Goal: Consume media (video, audio): Consume media (video, audio)

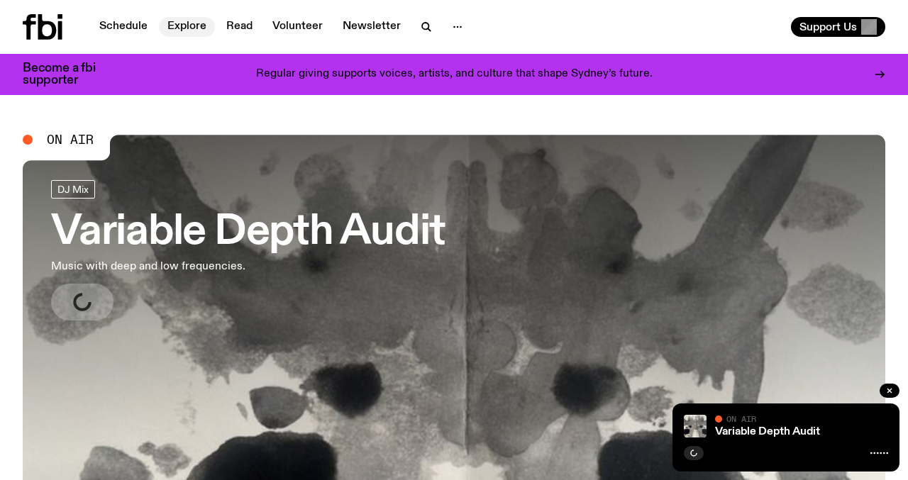
click at [204, 23] on link "Explore" at bounding box center [187, 27] width 56 height 20
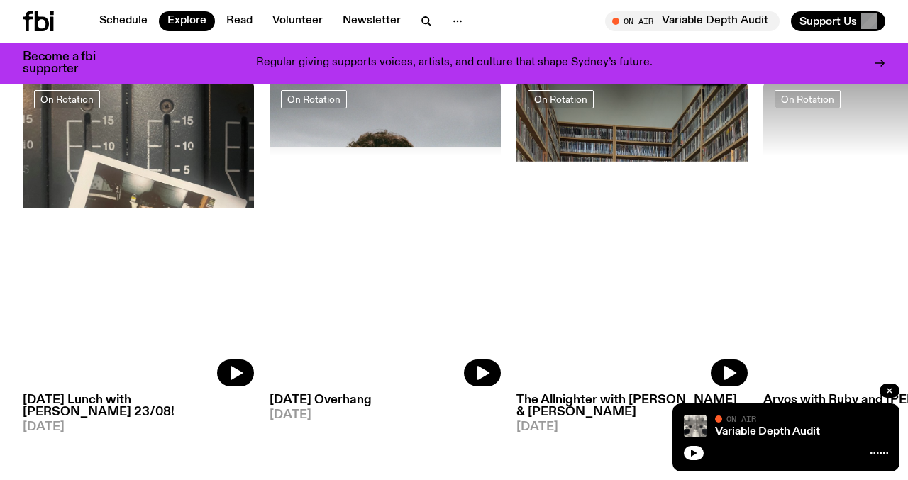
scroll to position [622, 0]
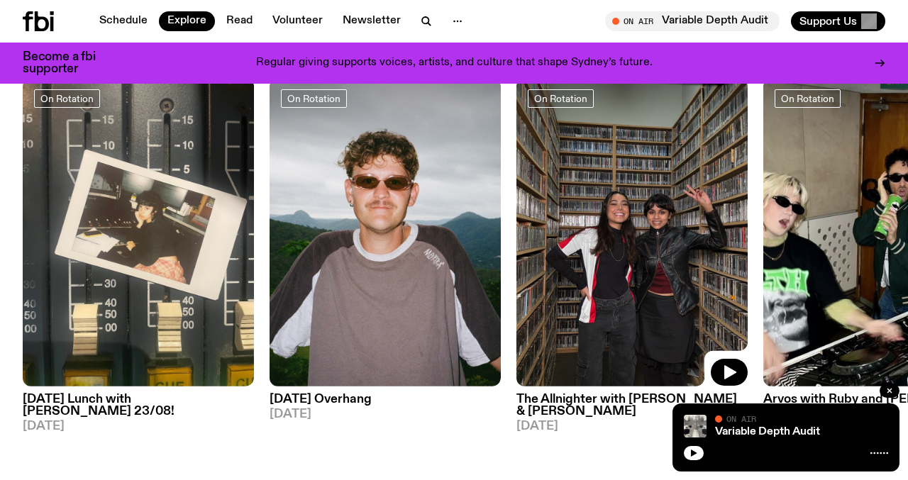
click at [585, 259] on img at bounding box center [632, 232] width 231 height 309
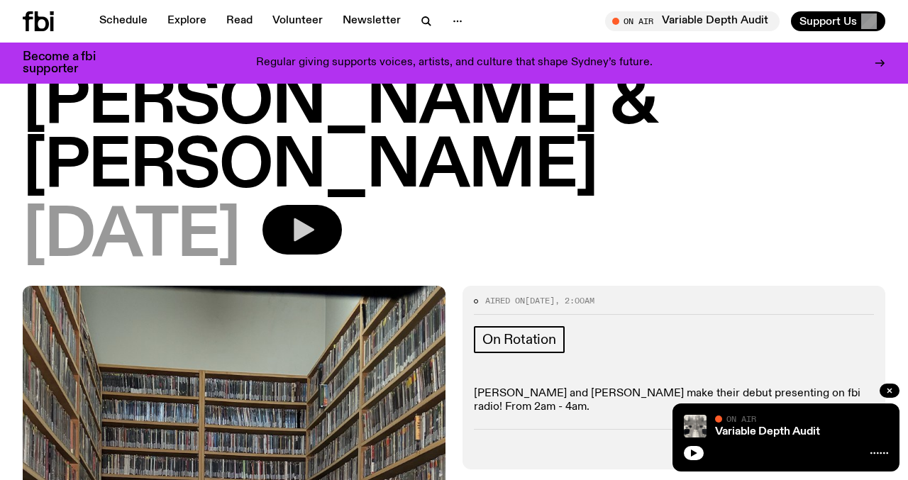
scroll to position [99, 0]
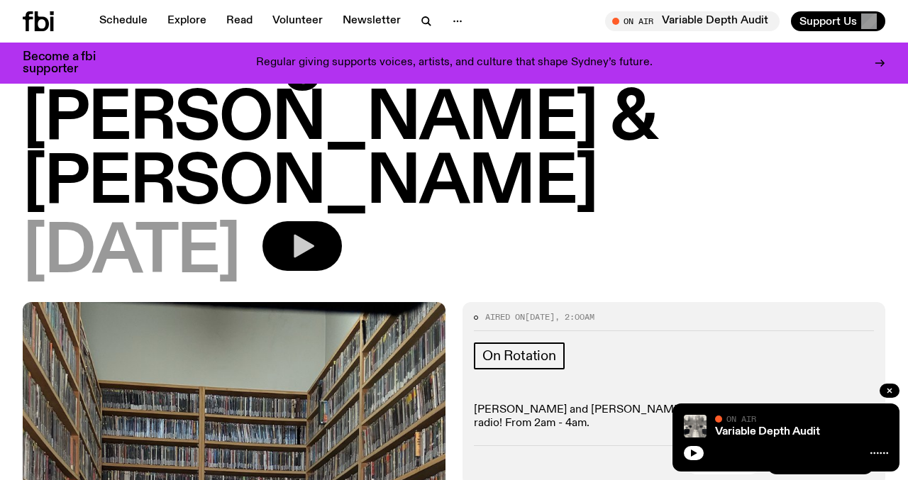
click at [316, 232] on icon "button" at bounding box center [302, 246] width 28 height 28
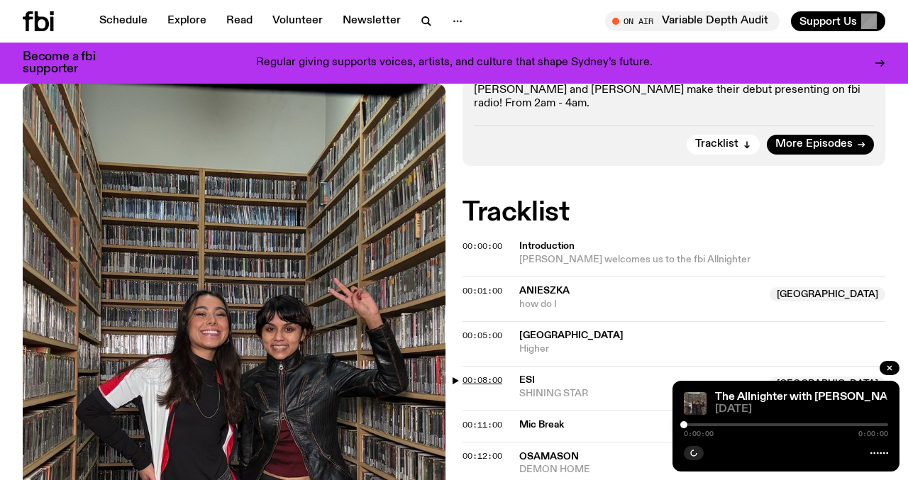
scroll to position [428, 0]
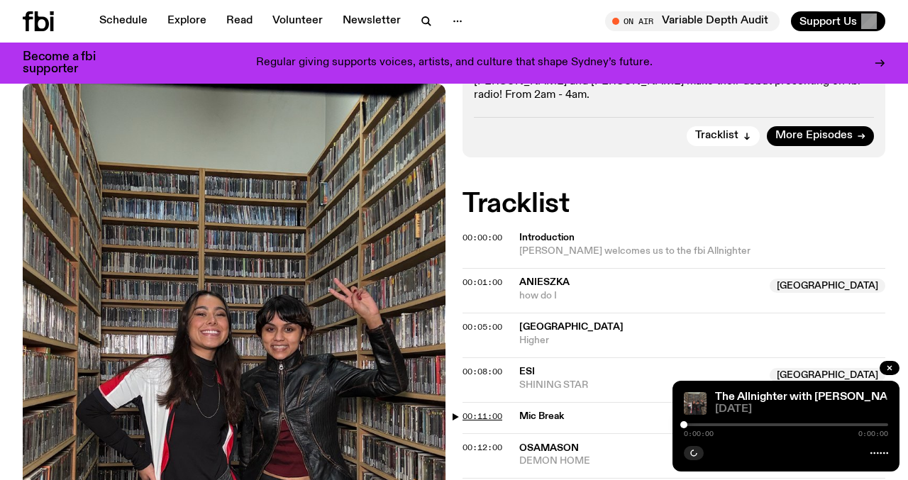
click at [465, 411] on span "00:11:00" at bounding box center [483, 416] width 40 height 11
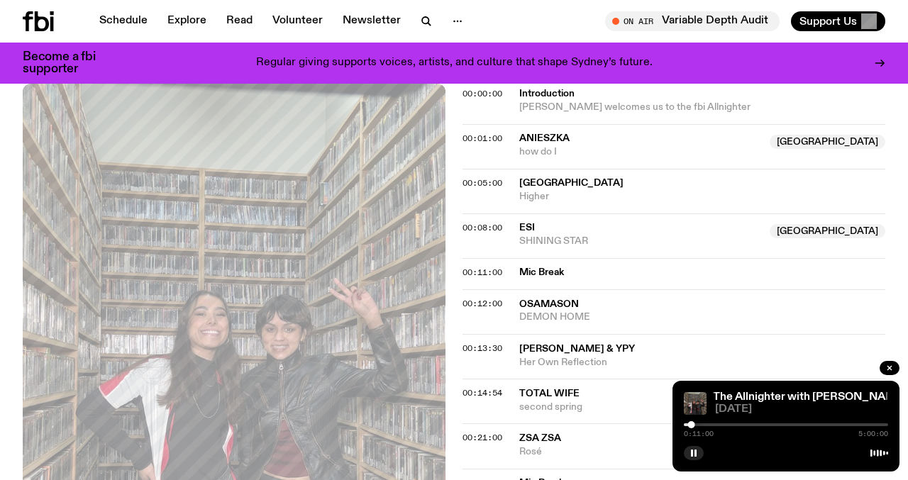
scroll to position [626, 0]
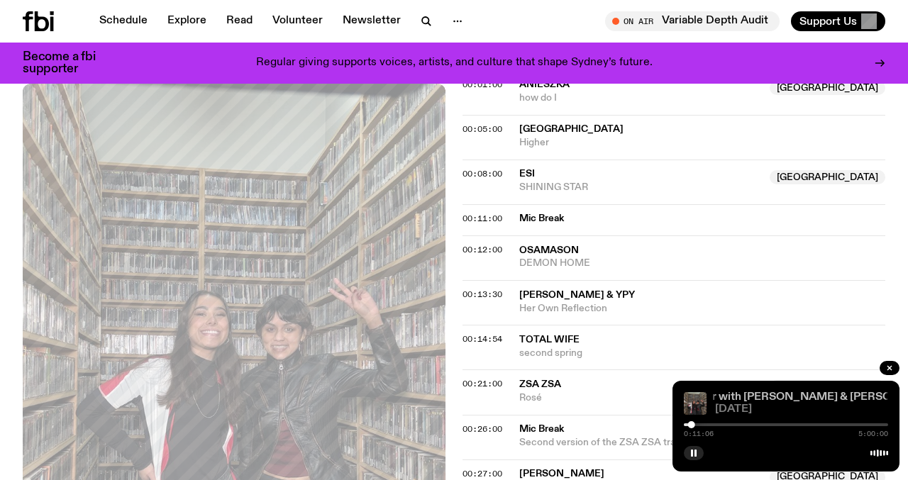
click at [778, 399] on link "The Allnighter with [PERSON_NAME] & [PERSON_NAME]" at bounding box center [794, 397] width 300 height 11
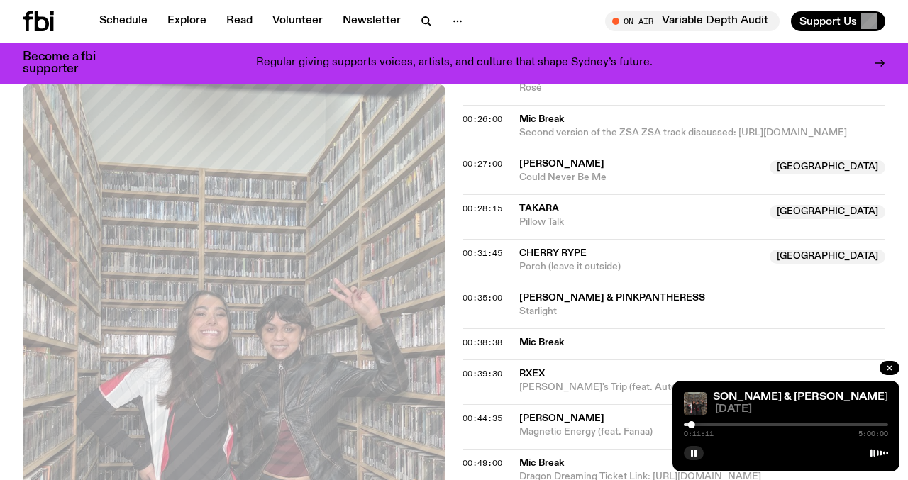
scroll to position [938, 0]
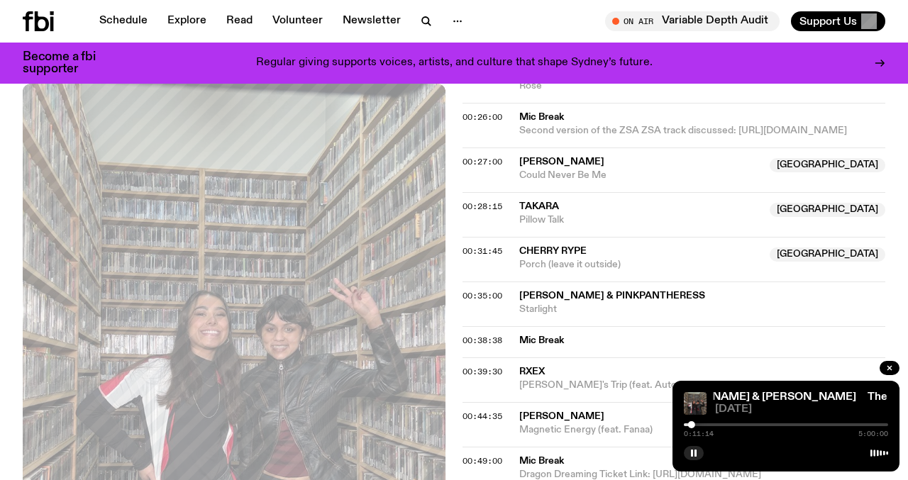
click at [695, 428] on div "0:11:14 5:00:00" at bounding box center [786, 429] width 204 height 17
click at [694, 426] on div at bounding box center [692, 424] width 7 height 7
click at [695, 426] on div at bounding box center [694, 424] width 7 height 7
click at [696, 426] on div at bounding box center [696, 424] width 7 height 7
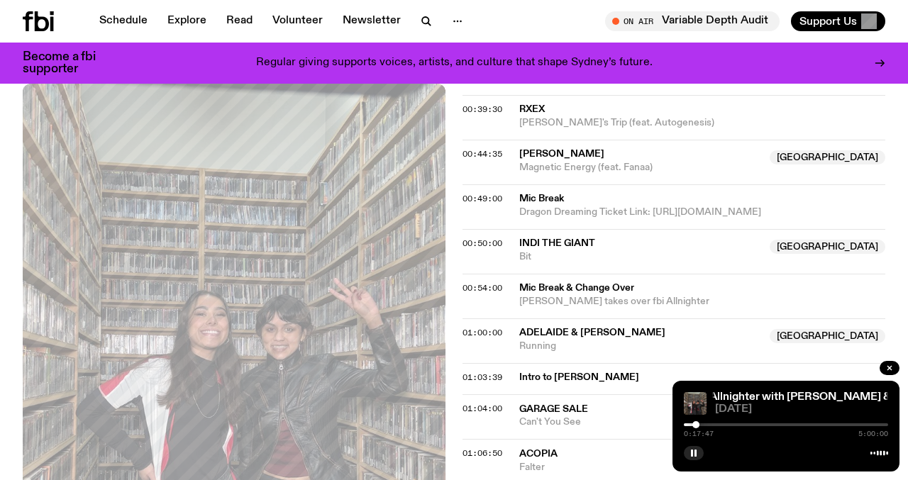
scroll to position [1203, 0]
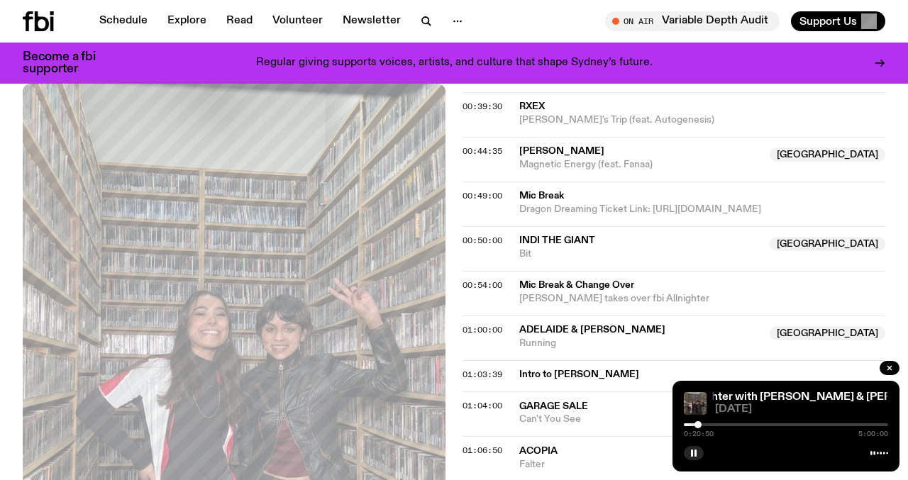
click at [698, 425] on div at bounding box center [698, 424] width 7 height 7
click at [697, 425] on div at bounding box center [696, 424] width 7 height 7
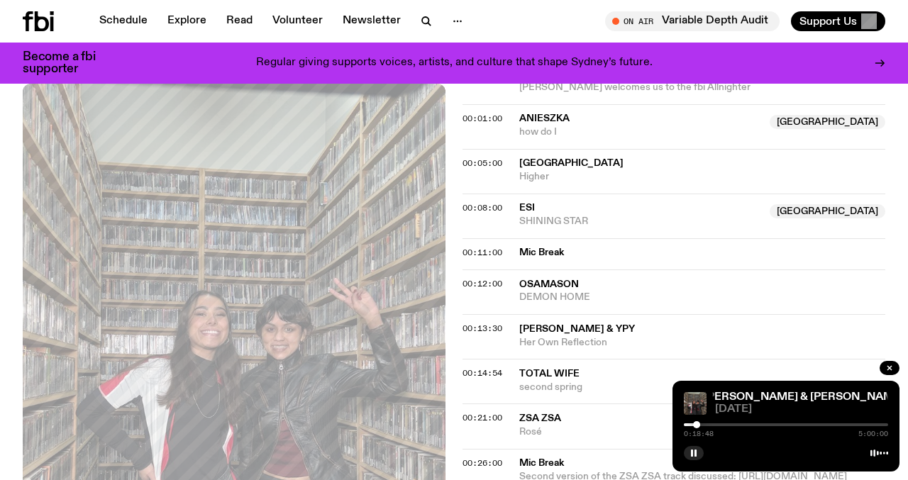
scroll to position [588, 0]
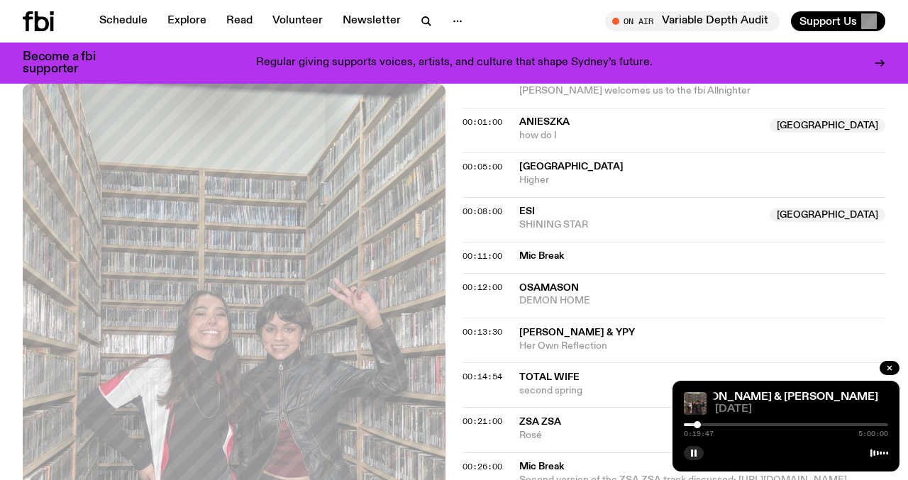
click at [697, 425] on div at bounding box center [697, 424] width 7 height 7
click at [472, 461] on span "00:26:00" at bounding box center [483, 466] width 40 height 11
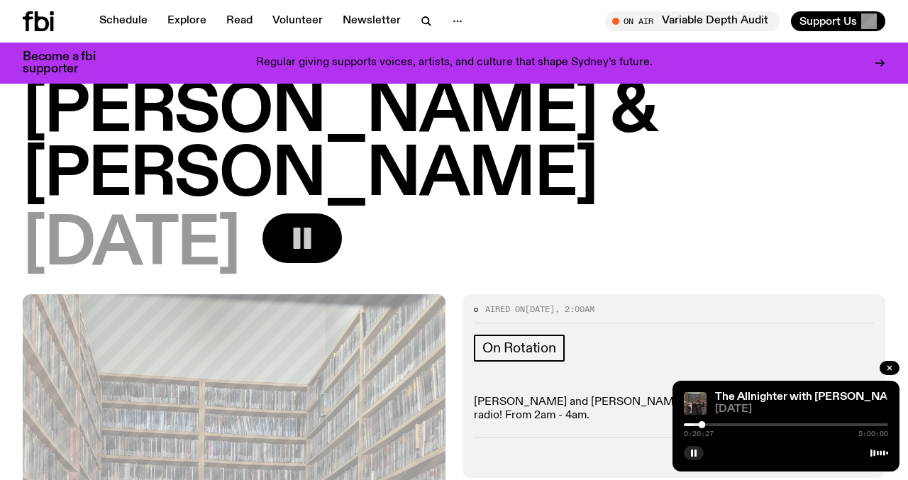
scroll to position [0, 0]
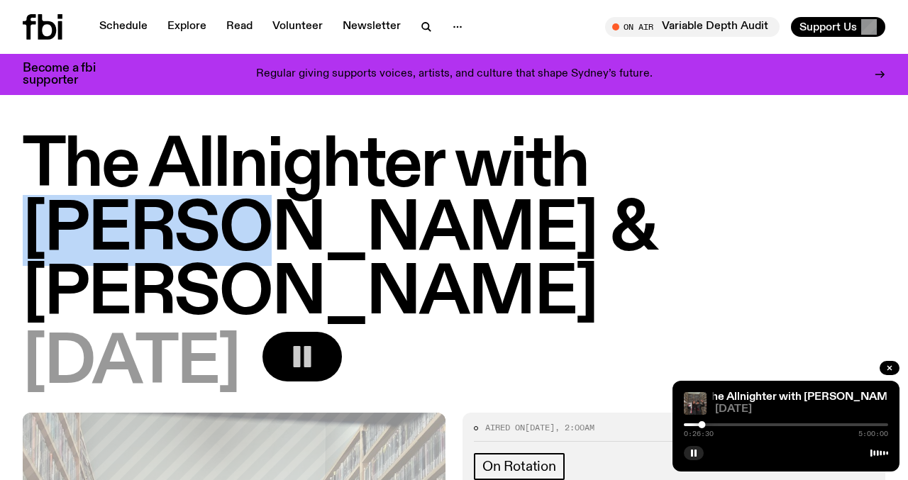
drag, startPoint x: 820, startPoint y: 190, endPoint x: 612, endPoint y: 171, distance: 208.8
click at [612, 171] on h1 "The Allnighter with [PERSON_NAME] & [PERSON_NAME]" at bounding box center [454, 231] width 863 height 192
copy h1 "[PERSON_NAME]"
click at [180, 24] on link "Explore" at bounding box center [187, 27] width 56 height 20
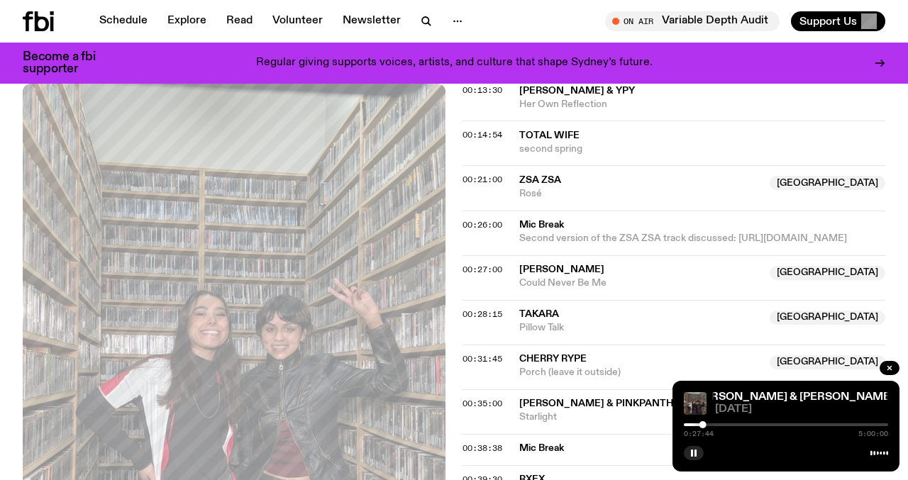
scroll to position [826, 0]
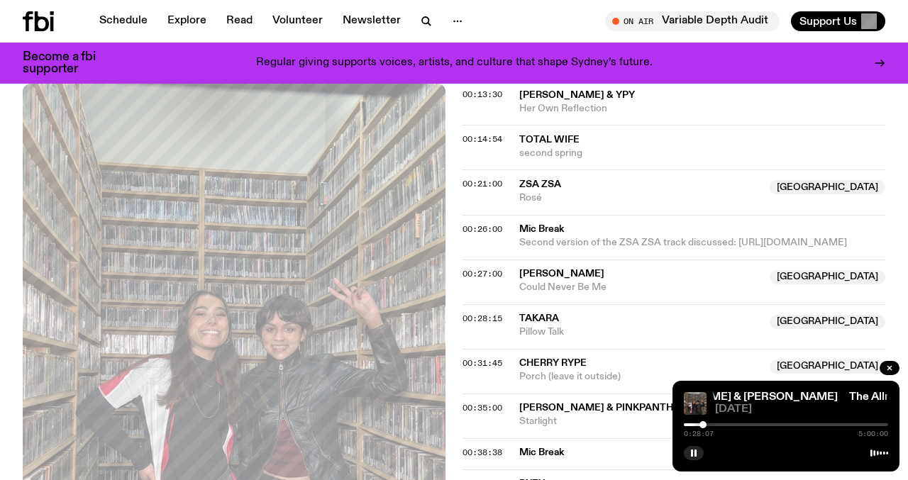
click at [703, 424] on div at bounding box center [703, 424] width 7 height 7
click at [706, 424] on div at bounding box center [705, 424] width 7 height 7
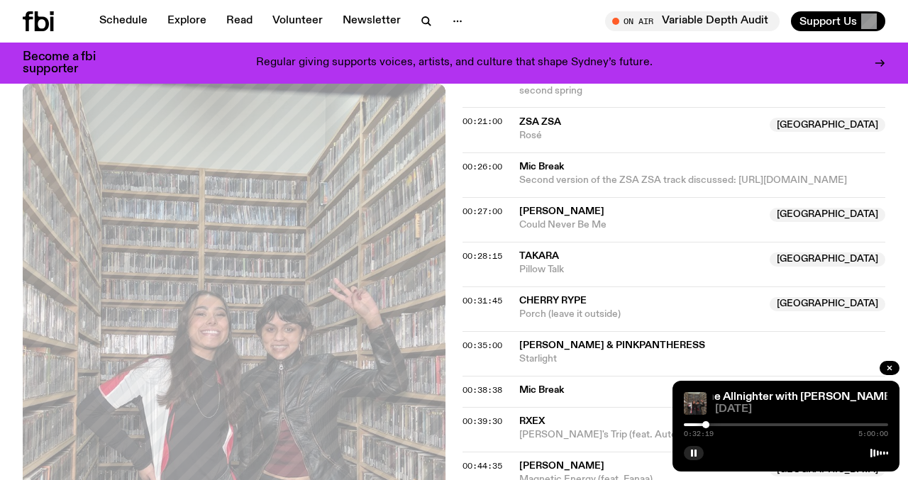
scroll to position [888, 0]
click at [705, 424] on div at bounding box center [705, 424] width 7 height 7
click at [704, 424] on div at bounding box center [703, 424] width 7 height 7
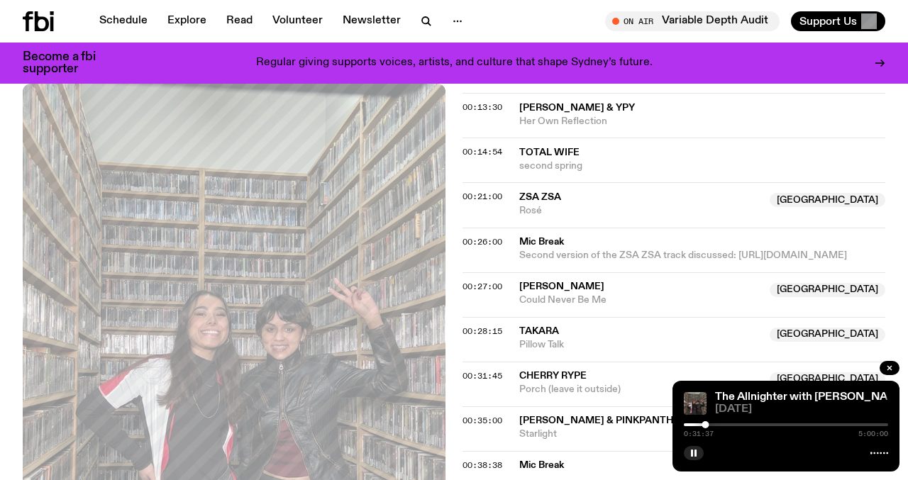
scroll to position [860, 0]
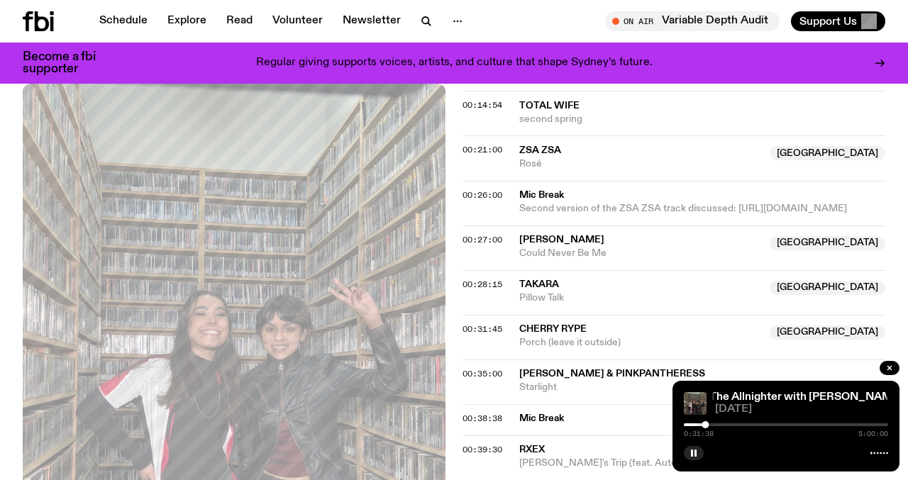
click at [474, 413] on span "00:38:38" at bounding box center [483, 418] width 40 height 11
click at [715, 425] on div at bounding box center [786, 425] width 204 height 3
click at [712, 425] on div at bounding box center [714, 424] width 7 height 7
click at [715, 424] on div at bounding box center [714, 424] width 7 height 7
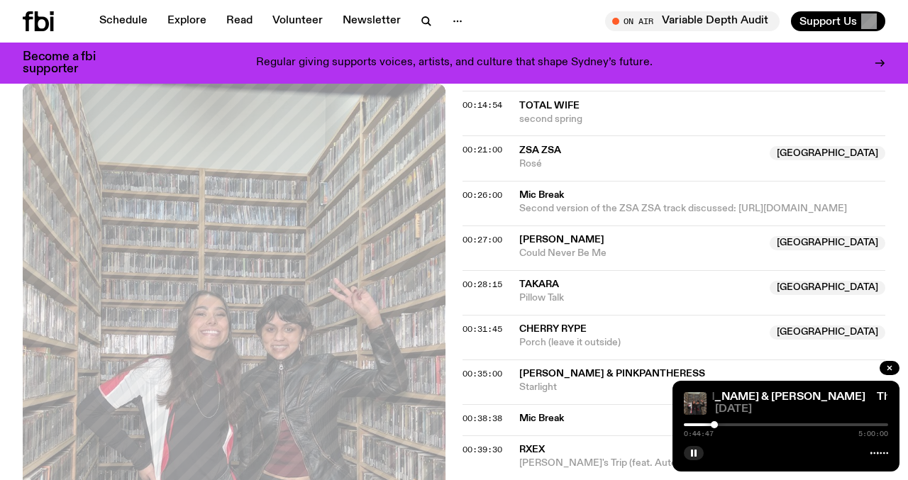
click at [715, 424] on div at bounding box center [714, 424] width 7 height 7
click at [712, 424] on div at bounding box center [712, 424] width 7 height 7
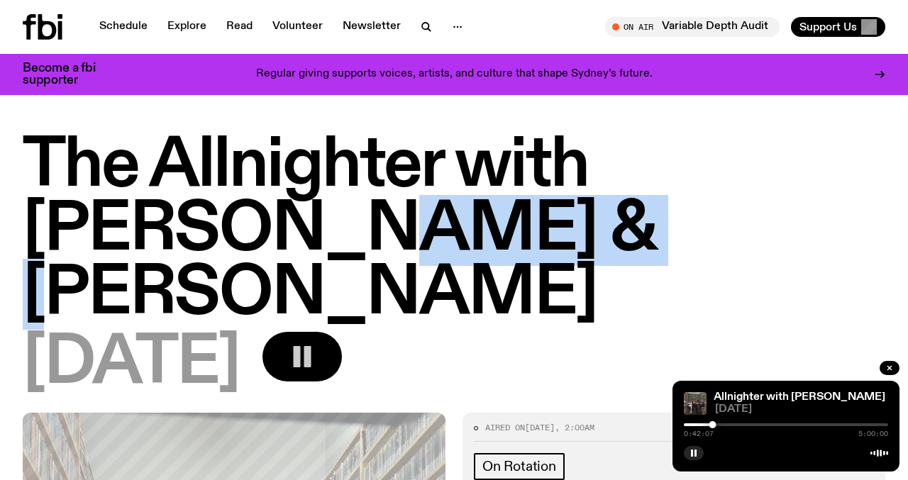
copy h1 "[PERSON_NAME]"
drag, startPoint x: 394, startPoint y: 249, endPoint x: 106, endPoint y: 231, distance: 288.7
click at [106, 231] on h1 "The Allnighter with [PERSON_NAME] & [PERSON_NAME]" at bounding box center [454, 231] width 863 height 192
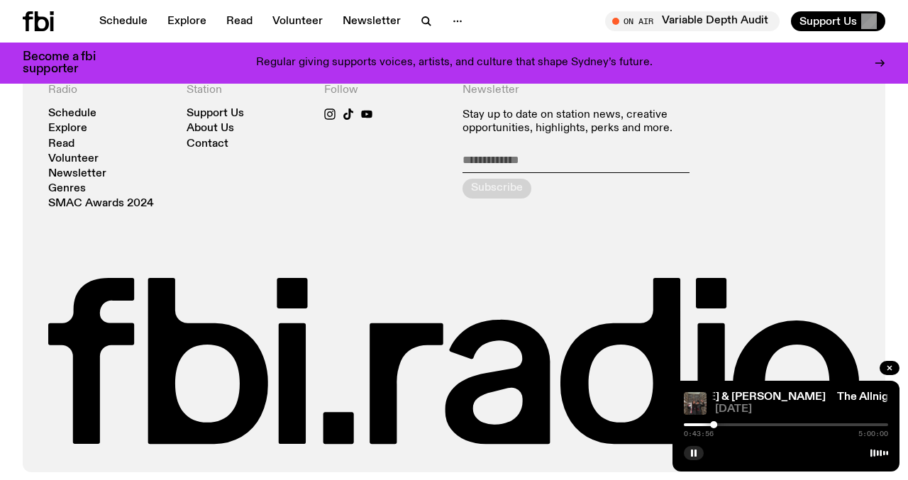
scroll to position [2326, 0]
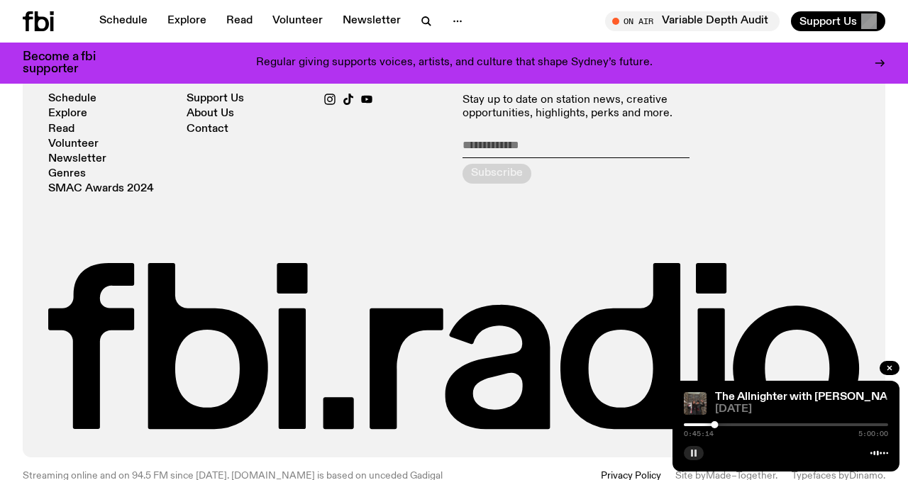
click at [696, 454] on rect "button" at bounding box center [696, 453] width 2 height 7
click at [696, 454] on icon "button" at bounding box center [694, 453] width 9 height 9
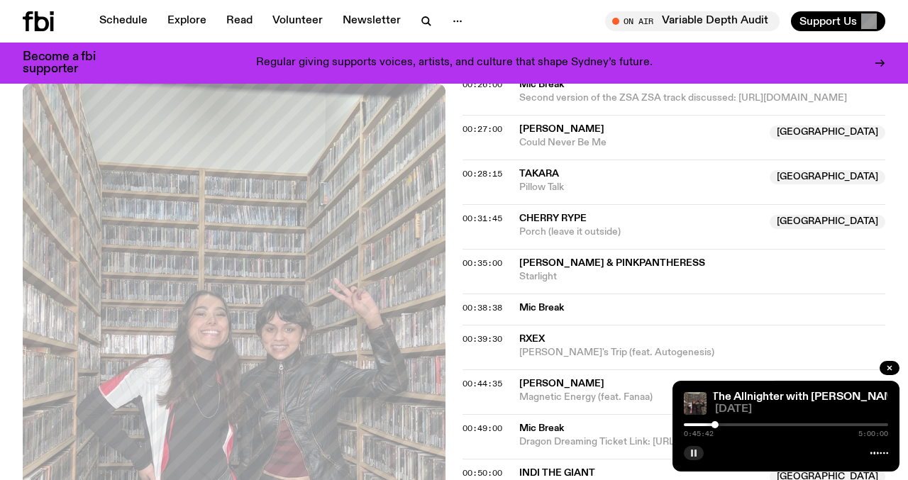
scroll to position [1017, 0]
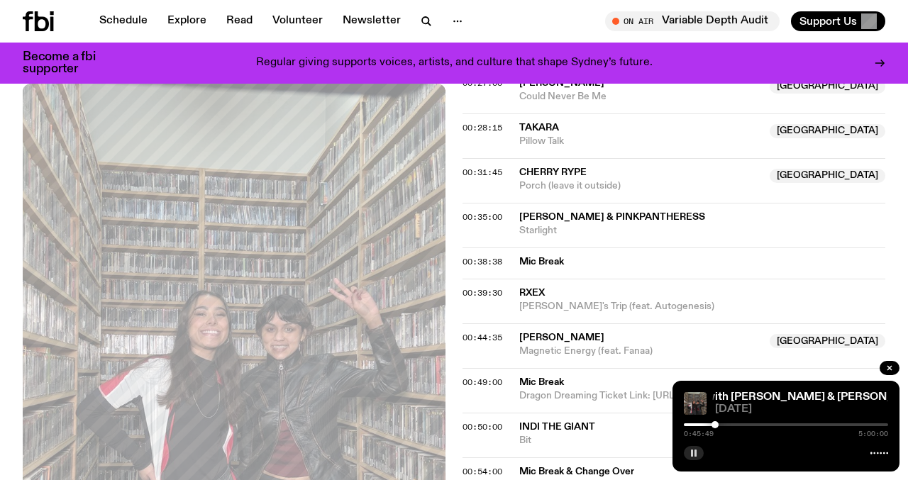
click at [459, 331] on div "Aired on [DATE] 2:00am On Rotation [PERSON_NAME] and [PERSON_NAME] make their d…" at bounding box center [454, 369] width 908 height 1968
click at [466, 377] on span "00:49:00" at bounding box center [483, 382] width 40 height 11
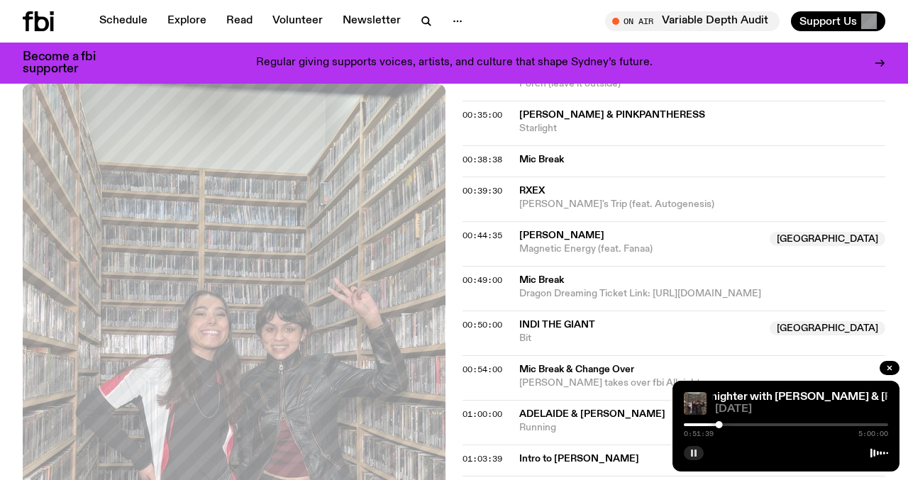
scroll to position [1125, 0]
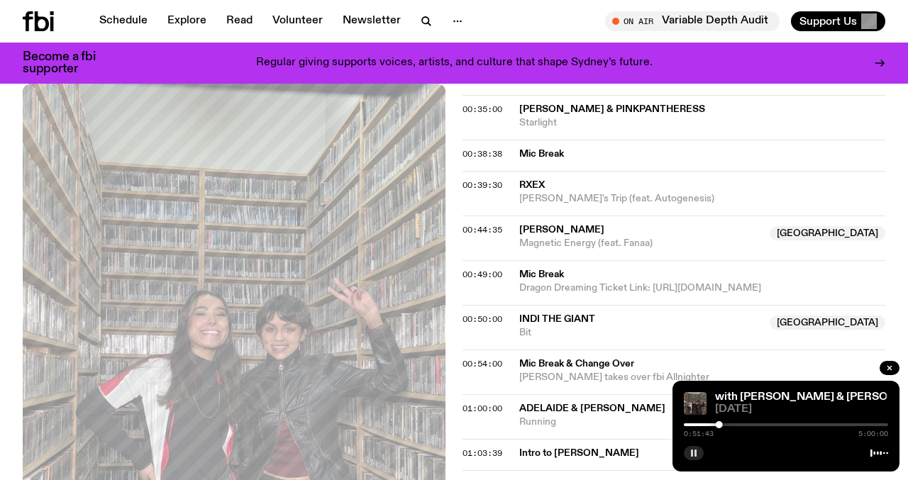
click at [721, 424] on div at bounding box center [719, 424] width 7 height 7
click at [724, 424] on div at bounding box center [720, 424] width 7 height 7
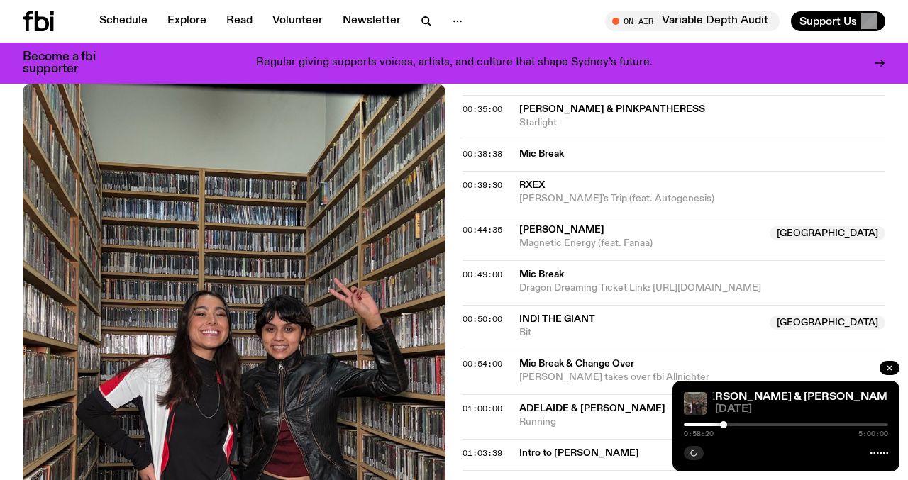
click at [722, 424] on div at bounding box center [723, 424] width 7 height 7
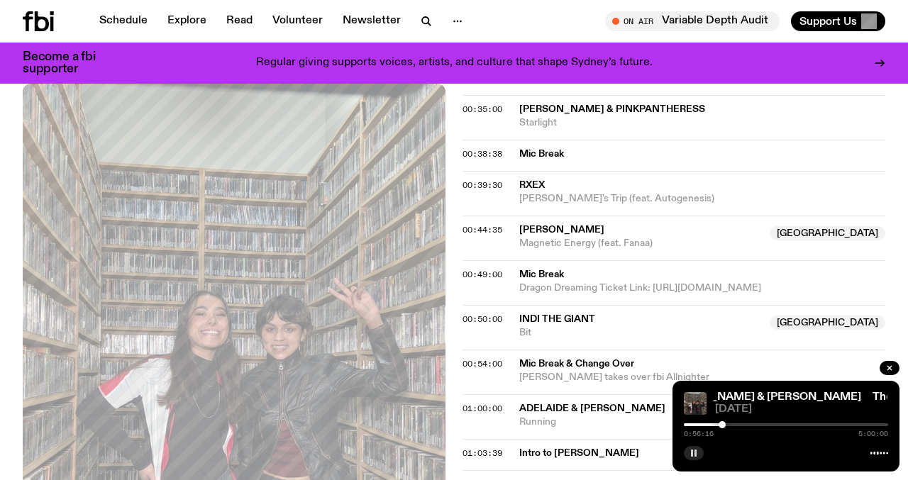
click at [719, 425] on div at bounding box center [722, 424] width 7 height 7
click at [719, 425] on div at bounding box center [719, 424] width 7 height 7
click at [722, 426] on div at bounding box center [721, 424] width 7 height 7
click at [724, 425] on div at bounding box center [724, 424] width 7 height 7
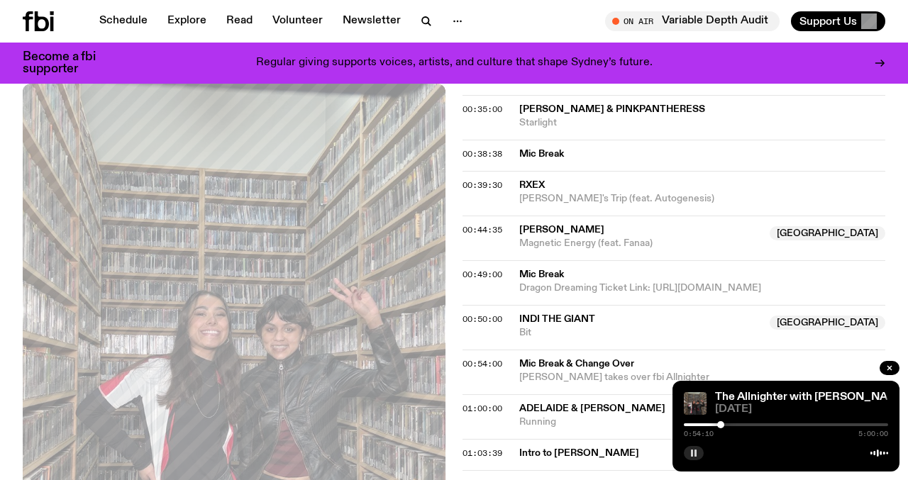
click at [721, 425] on div at bounding box center [720, 424] width 7 height 7
click at [722, 426] on div at bounding box center [722, 424] width 7 height 7
click at [724, 427] on div at bounding box center [724, 424] width 7 height 7
click at [722, 429] on div "0:56:15 5:00:00" at bounding box center [786, 429] width 204 height 17
click at [723, 426] on div at bounding box center [722, 424] width 7 height 7
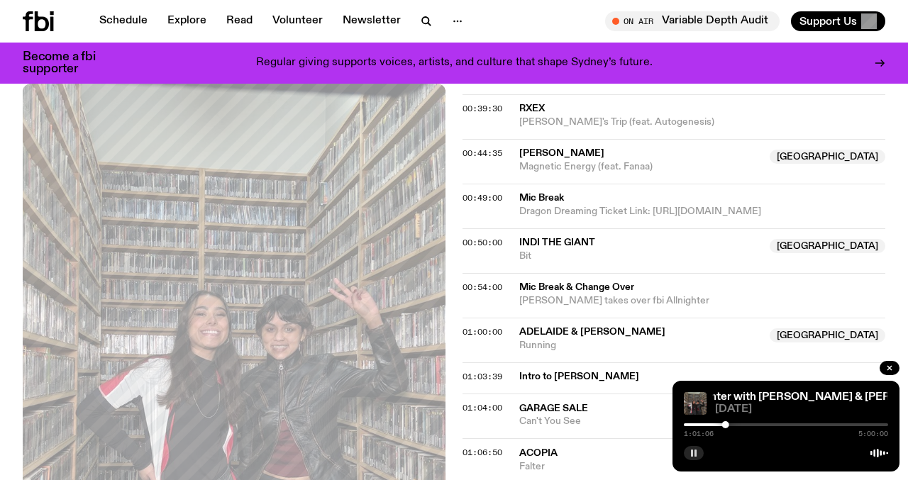
scroll to position [1202, 0]
click at [473, 370] on span "01:03:39" at bounding box center [483, 375] width 40 height 11
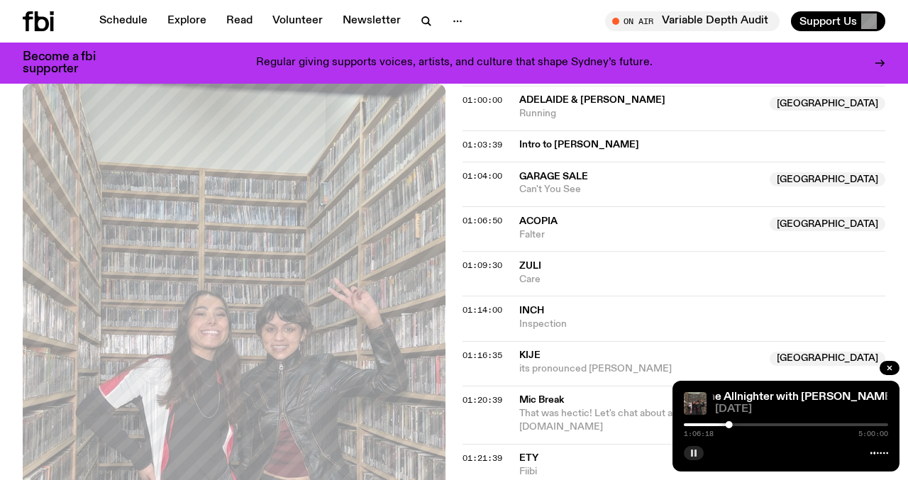
scroll to position [1425, 0]
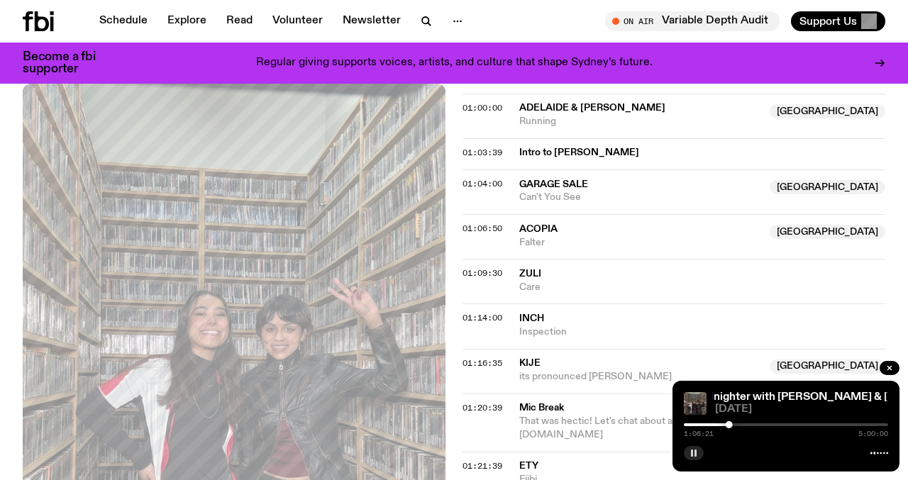
click at [472, 402] on span "01:20:39" at bounding box center [483, 407] width 40 height 11
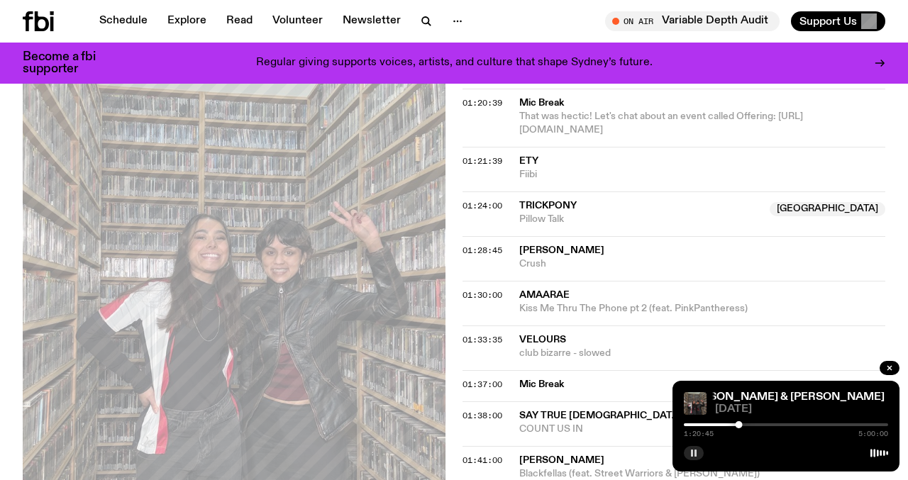
scroll to position [1733, 0]
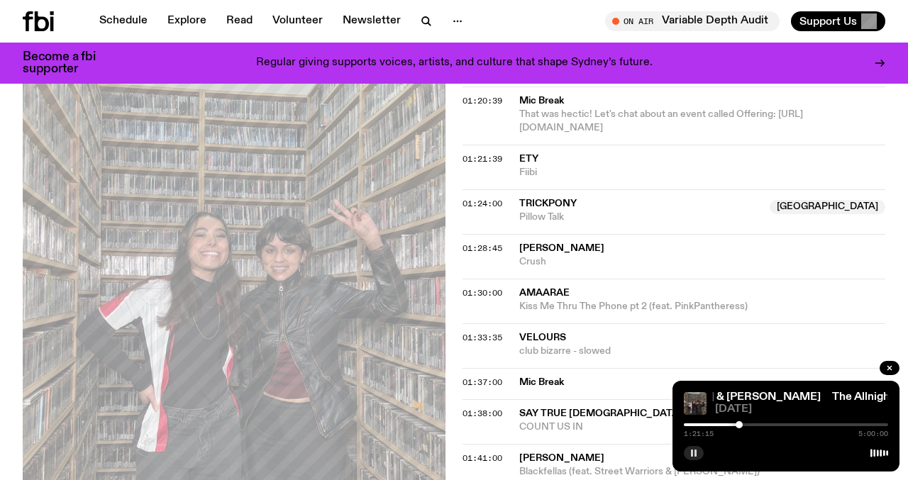
click at [739, 424] on div at bounding box center [739, 424] width 7 height 7
click at [740, 426] on div at bounding box center [740, 424] width 7 height 7
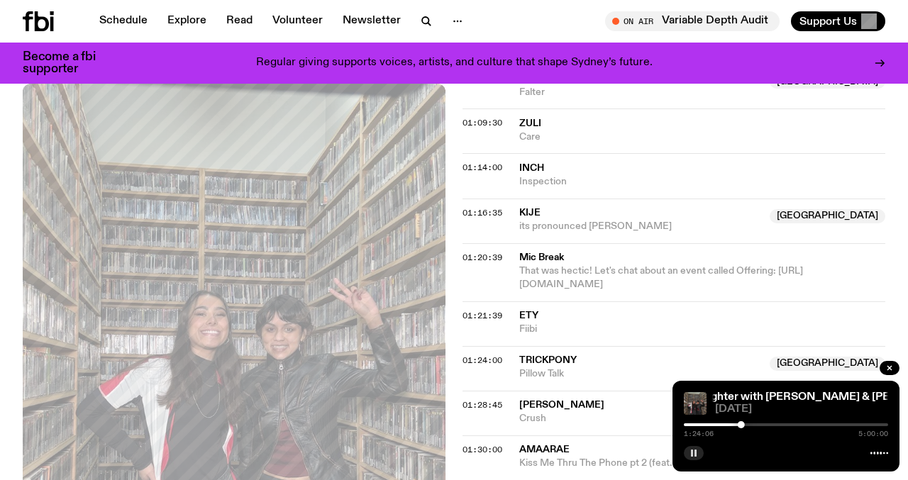
scroll to position [1564, 0]
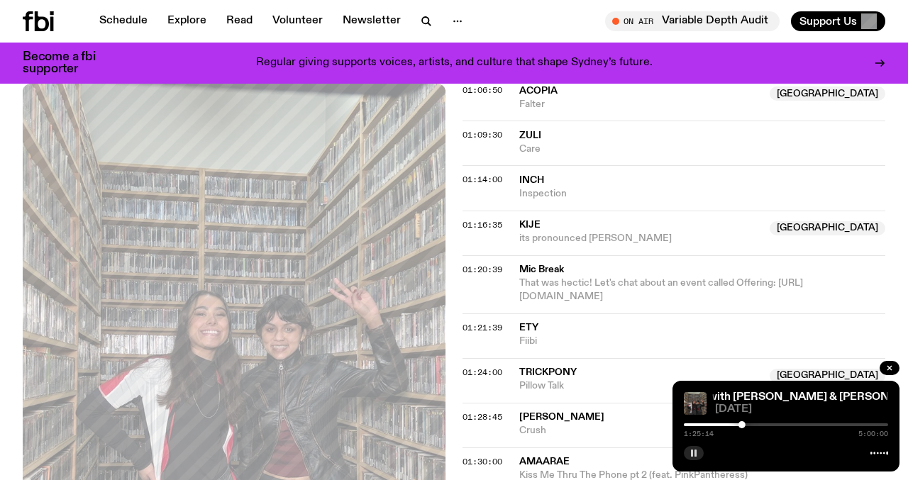
drag, startPoint x: 653, startPoint y: 240, endPoint x: 515, endPoint y: 242, distance: 138.4
click at [515, 314] on div "01:20:39 Mic Break That was hectic! Let's chat about an event called Offering: …" at bounding box center [674, 336] width 423 height 45
copy span "[URL][DOMAIN_NAME]"
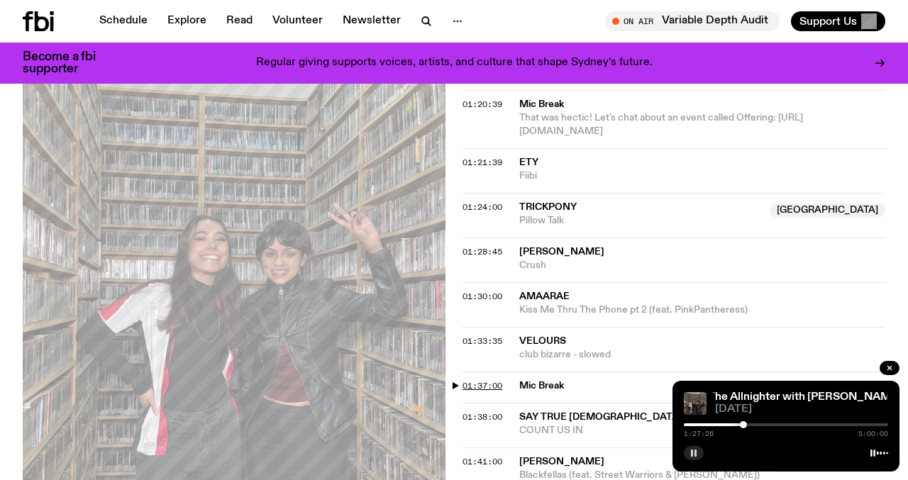
click at [465, 380] on span "01:37:00" at bounding box center [483, 385] width 40 height 11
click at [754, 424] on div at bounding box center [786, 425] width 204 height 3
click at [752, 425] on div at bounding box center [752, 424] width 7 height 7
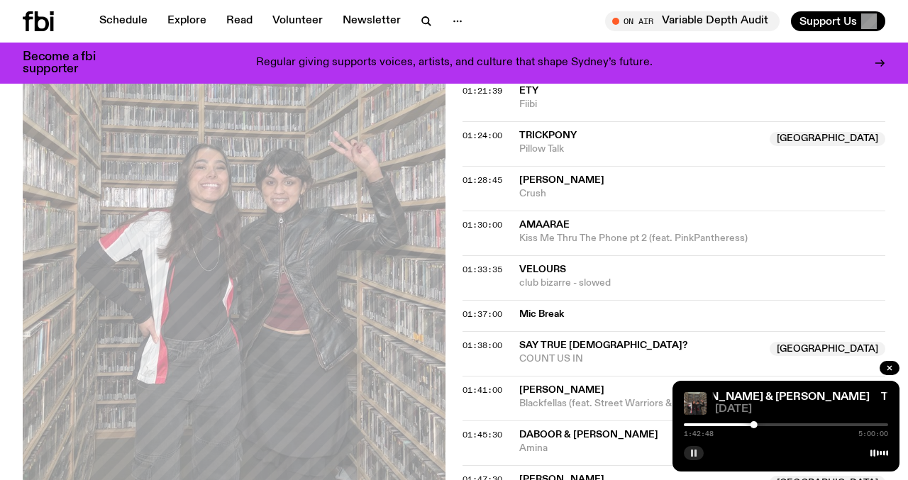
scroll to position [1789, 0]
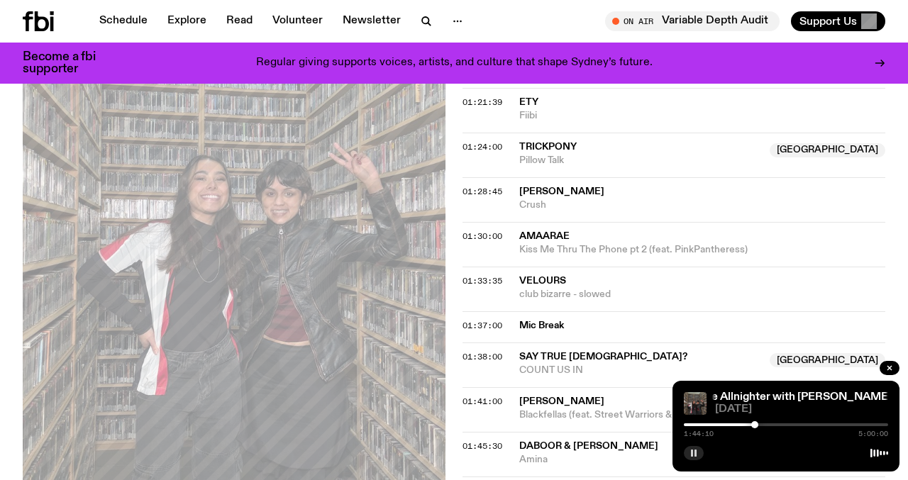
click at [755, 425] on div at bounding box center [754, 424] width 7 height 7
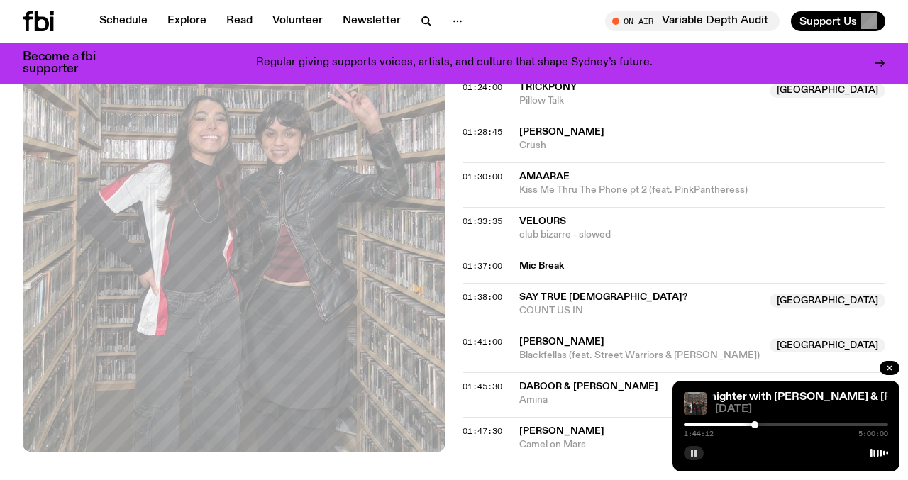
scroll to position [1853, 0]
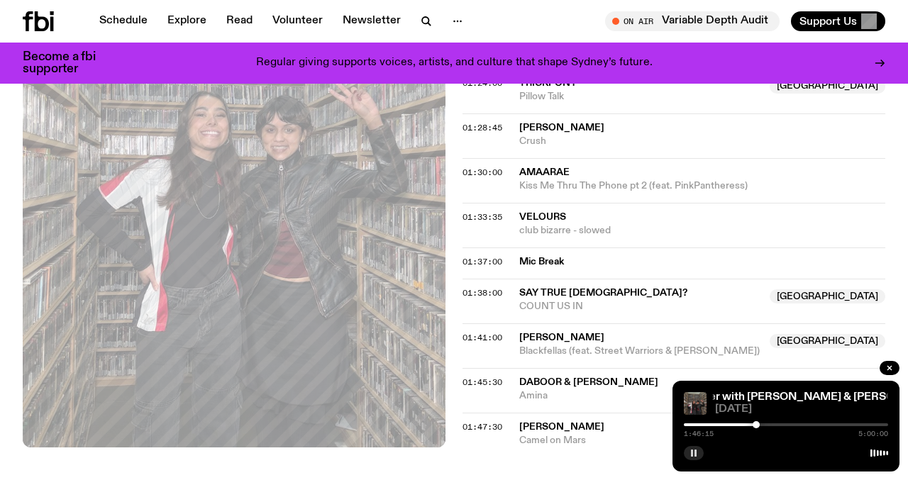
click at [756, 426] on div at bounding box center [756, 424] width 7 height 7
click at [757, 426] on div at bounding box center [757, 424] width 7 height 7
click at [759, 426] on div at bounding box center [758, 424] width 7 height 7
click at [756, 426] on div at bounding box center [756, 424] width 7 height 7
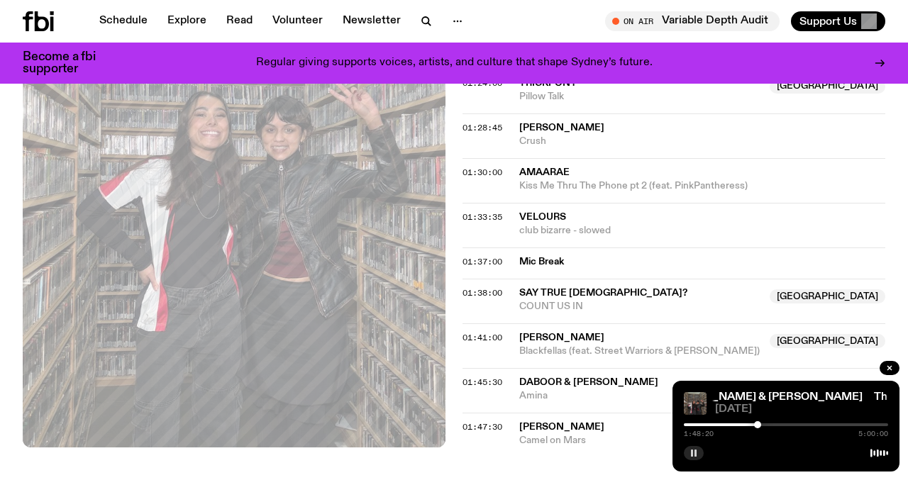
click at [758, 426] on div at bounding box center [757, 424] width 7 height 7
click at [756, 426] on div at bounding box center [756, 424] width 7 height 7
click at [757, 426] on div at bounding box center [757, 424] width 7 height 7
click at [765, 424] on div at bounding box center [764, 424] width 7 height 7
click at [766, 424] on div at bounding box center [765, 424] width 7 height 7
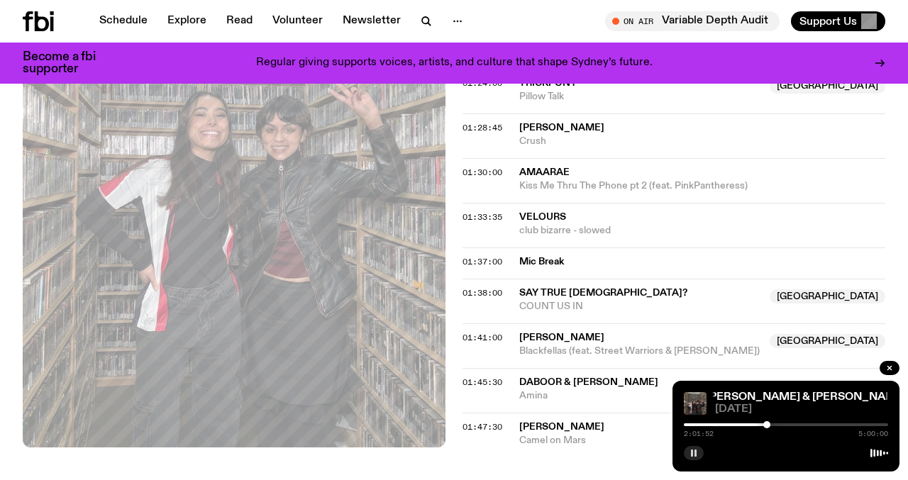
click at [767, 424] on div at bounding box center [766, 424] width 7 height 7
click at [769, 424] on div at bounding box center [766, 424] width 7 height 7
drag, startPoint x: 769, startPoint y: 424, endPoint x: 793, endPoint y: 424, distance: 24.1
click at [793, 424] on div at bounding box center [792, 424] width 7 height 7
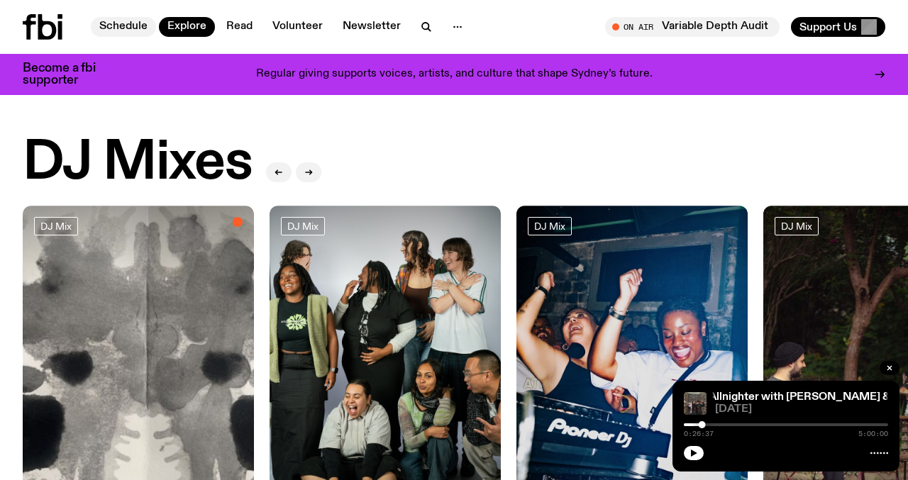
click at [122, 23] on link "Schedule" at bounding box center [123, 27] width 65 height 20
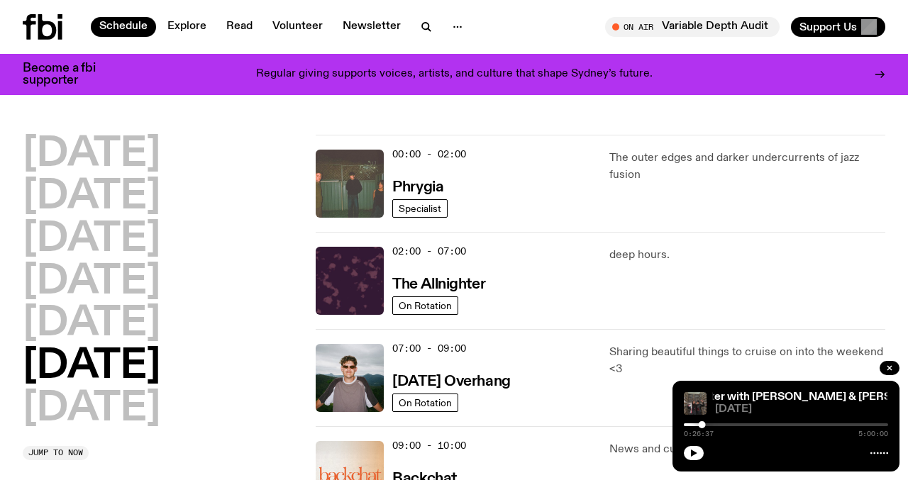
click at [351, 181] on img at bounding box center [350, 184] width 68 height 68
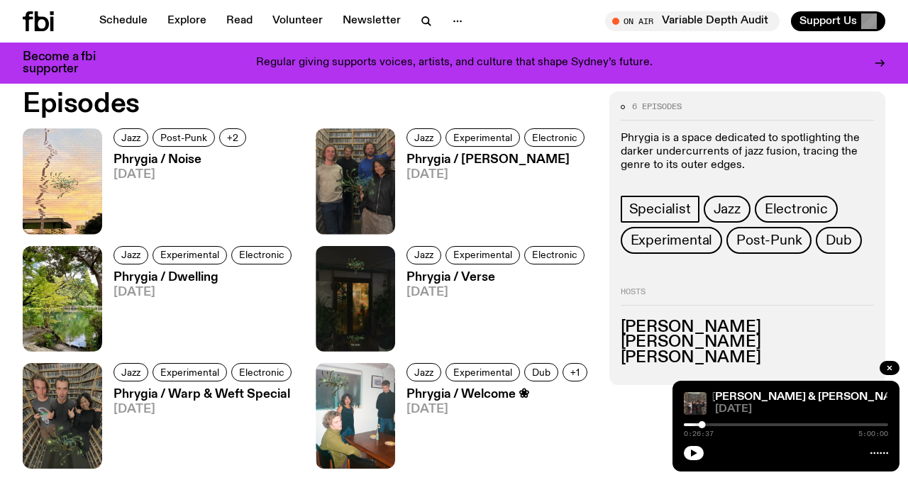
scroll to position [615, 0]
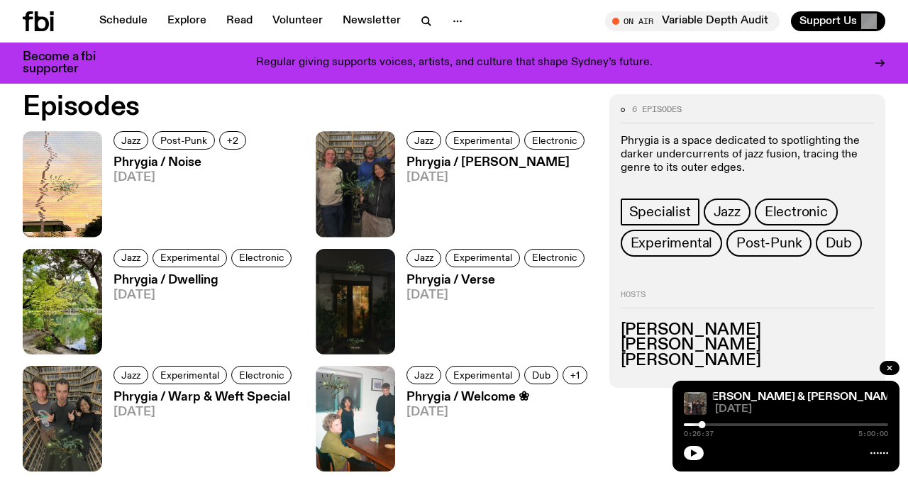
click at [166, 167] on h3 "Phrygia / Noise" at bounding box center [182, 163] width 137 height 12
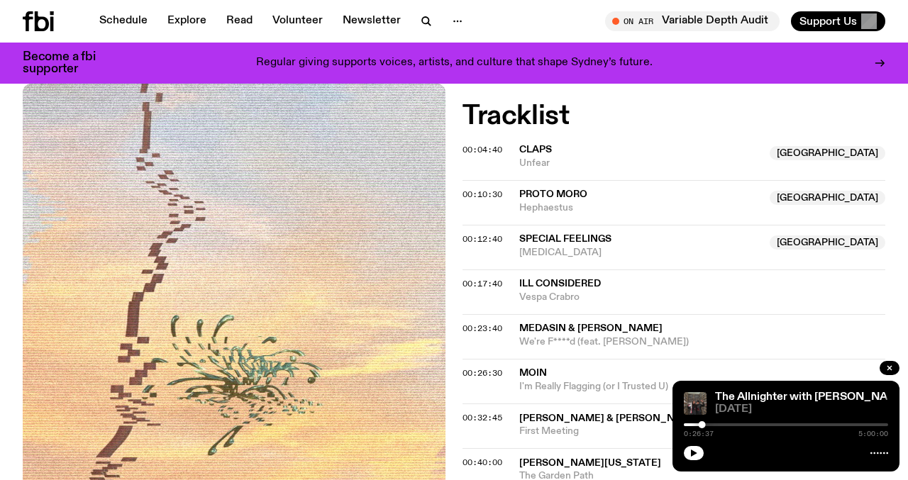
scroll to position [421, 0]
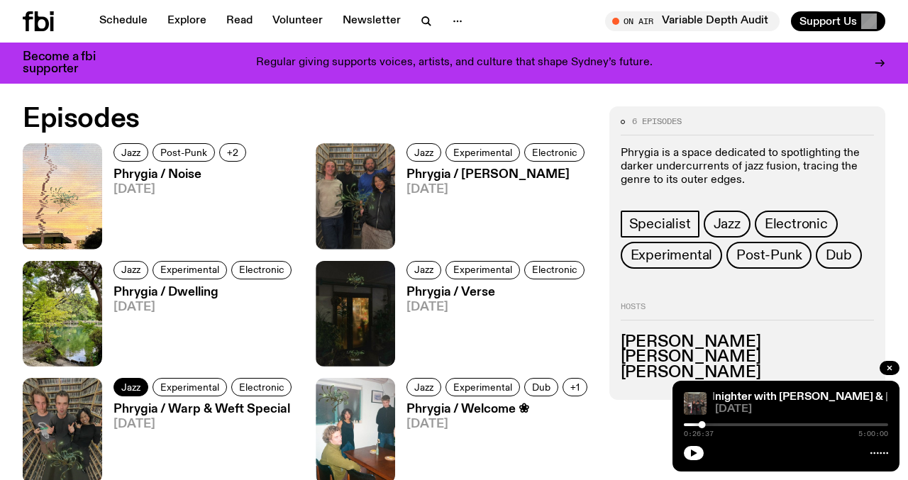
scroll to position [600, 0]
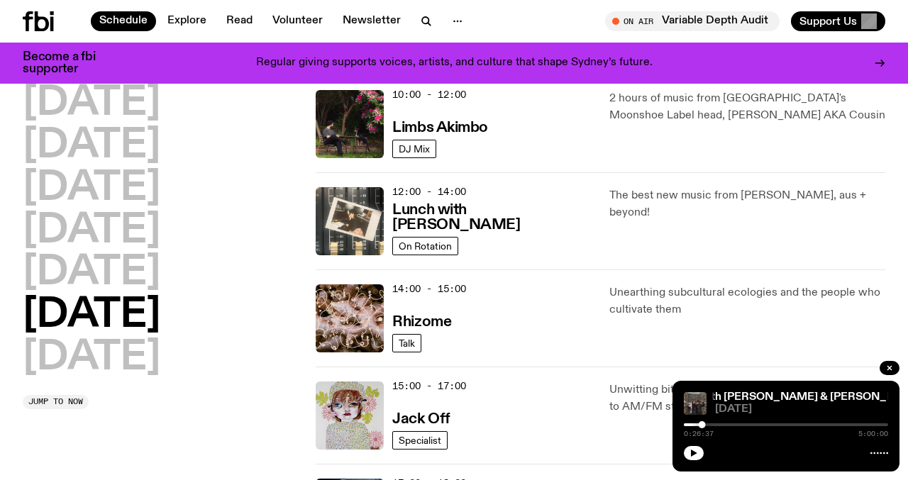
scroll to position [439, 0]
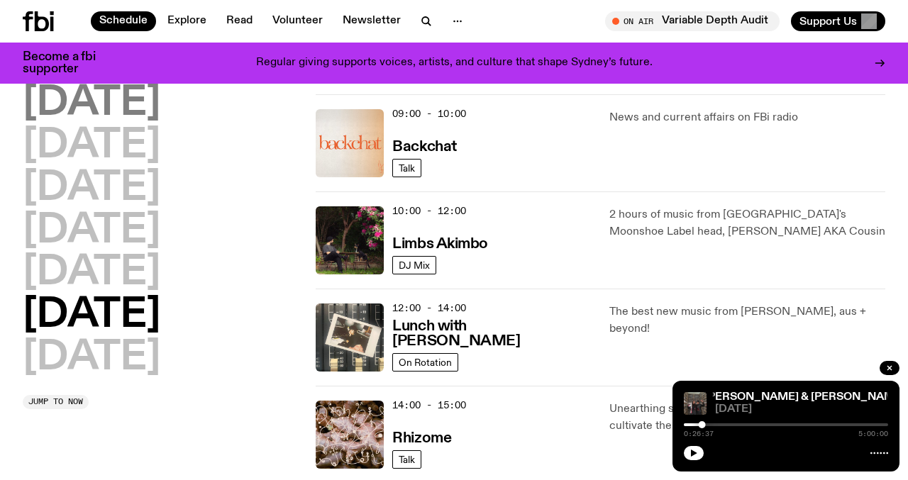
click at [96, 109] on h2 "Monday" at bounding box center [92, 104] width 138 height 40
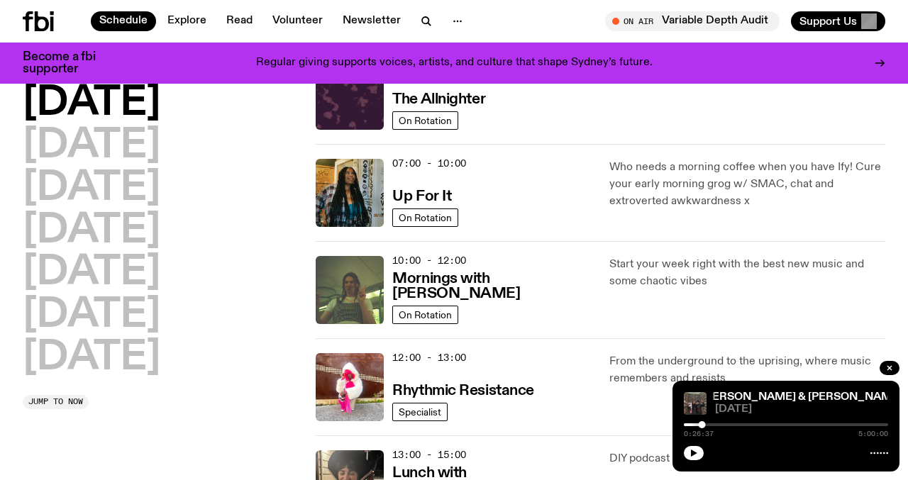
scroll to position [40, 0]
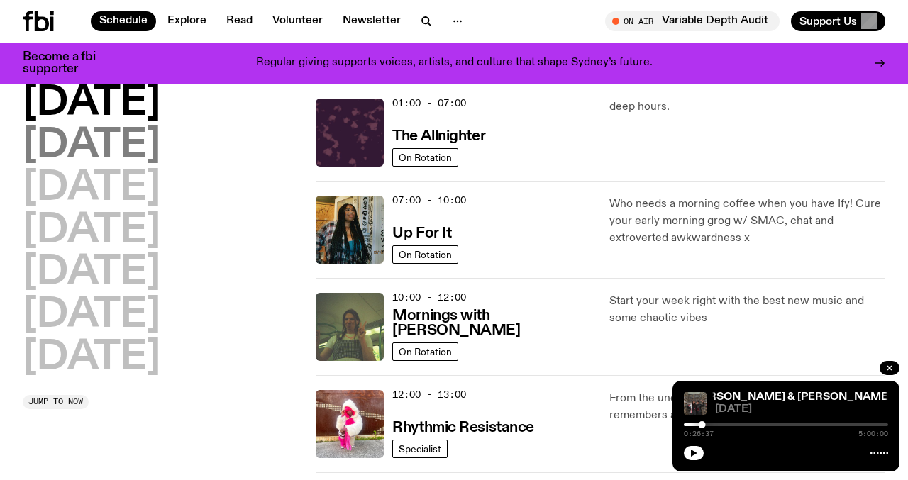
click at [128, 145] on h2 "Tuesday" at bounding box center [92, 146] width 138 height 40
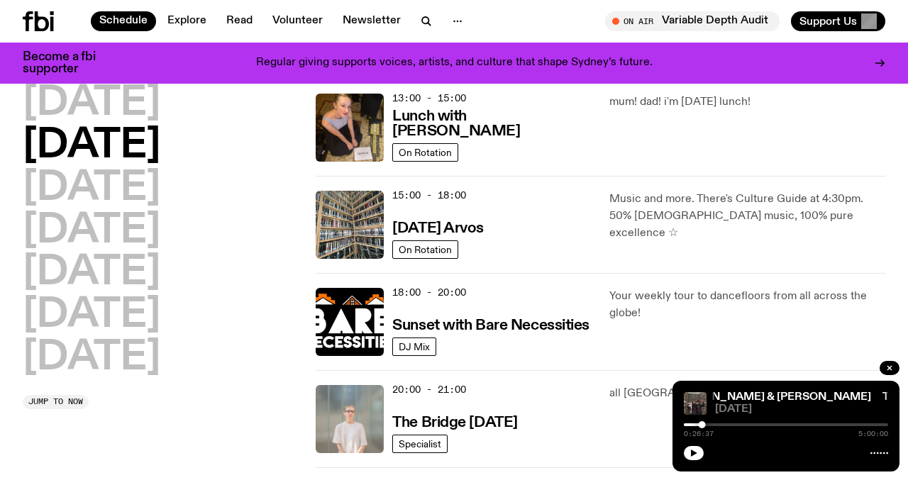
scroll to position [451, 0]
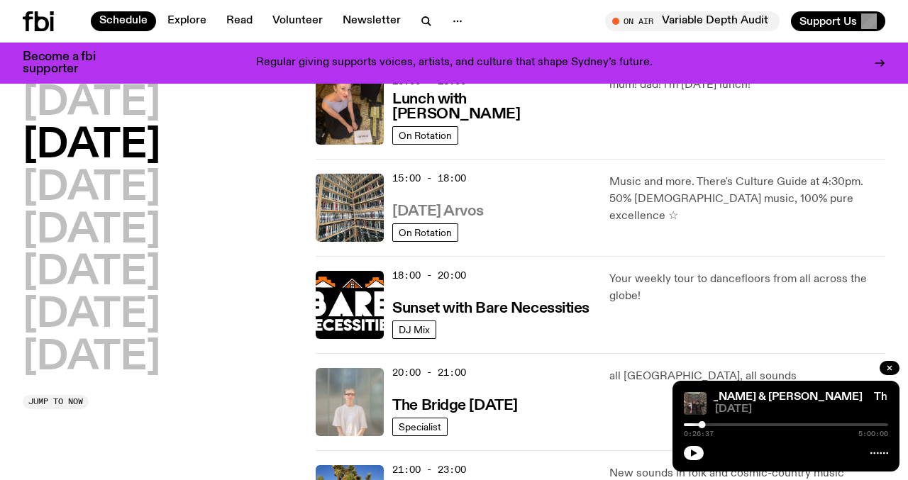
click at [479, 209] on h3 "Tuesday Arvos" at bounding box center [438, 211] width 92 height 15
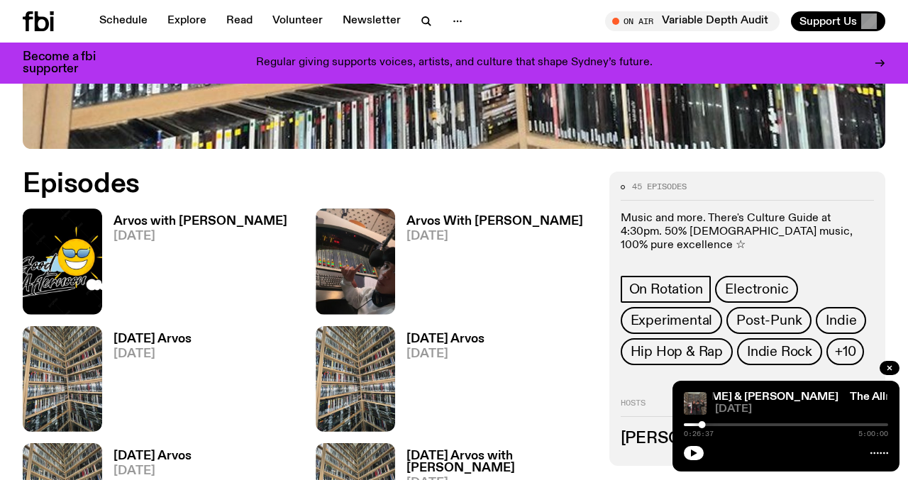
scroll to position [566, 0]
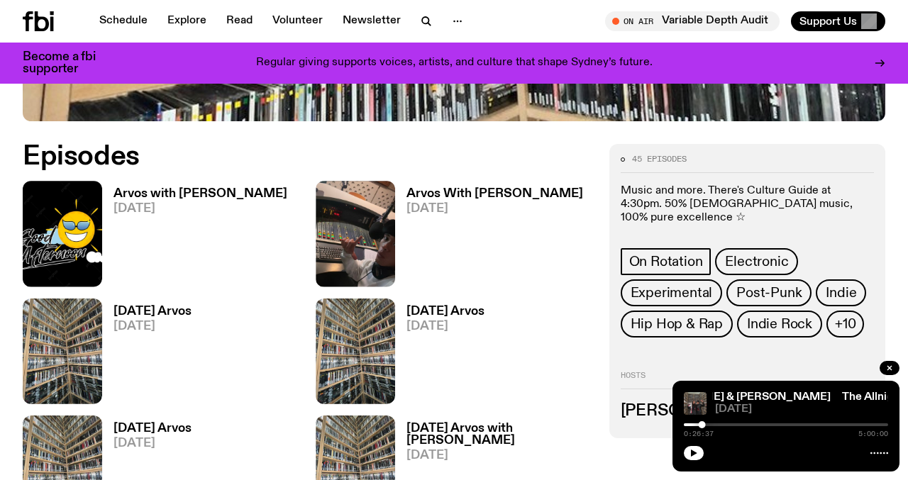
click at [152, 190] on h3 "Arvos with Lindsay" at bounding box center [201, 194] width 174 height 12
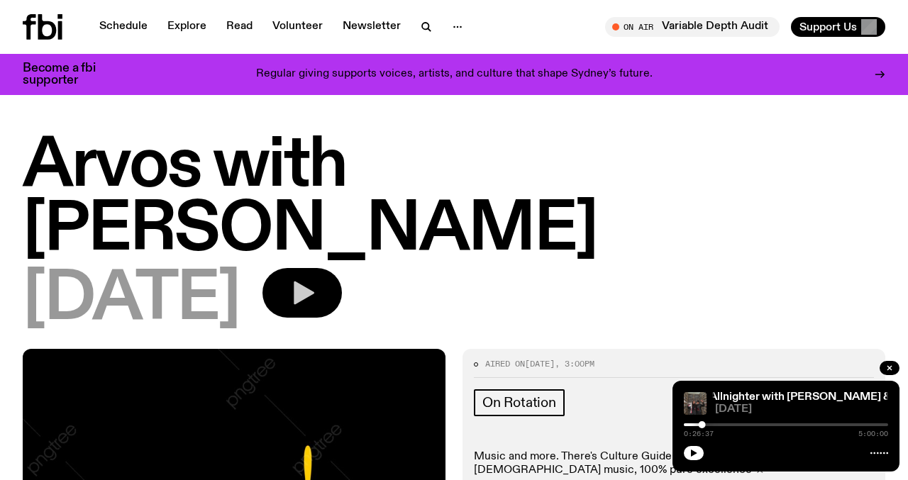
click at [316, 279] on icon "button" at bounding box center [302, 293] width 28 height 28
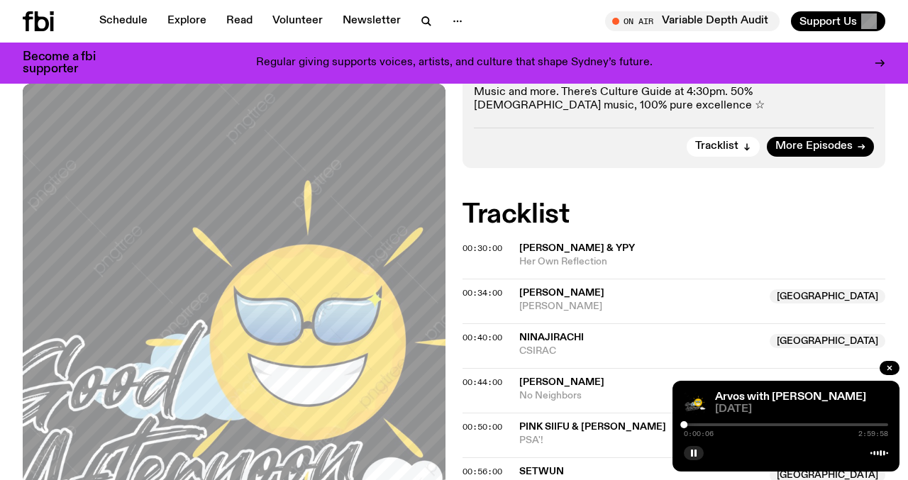
scroll to position [354, 0]
click at [685, 425] on div at bounding box center [684, 424] width 7 height 7
click at [686, 425] on div at bounding box center [686, 424] width 7 height 7
click at [688, 449] on button "button" at bounding box center [694, 453] width 20 height 14
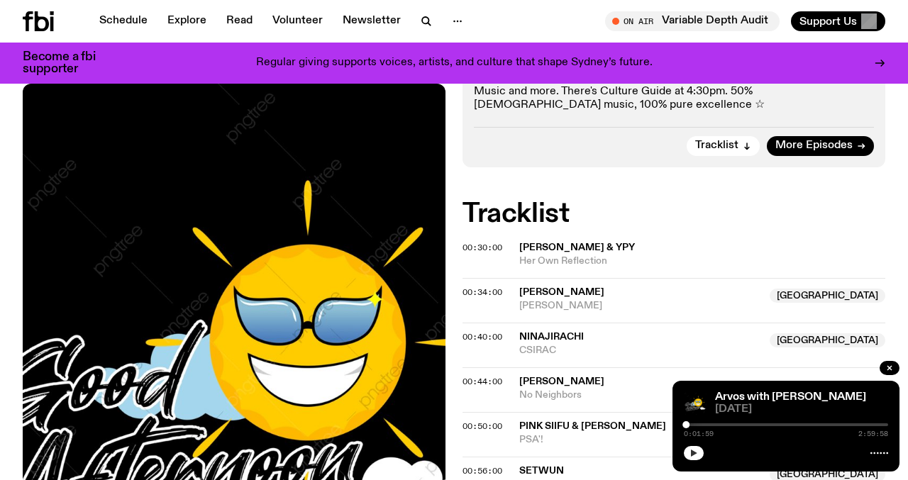
click at [688, 449] on button "button" at bounding box center [694, 453] width 20 height 14
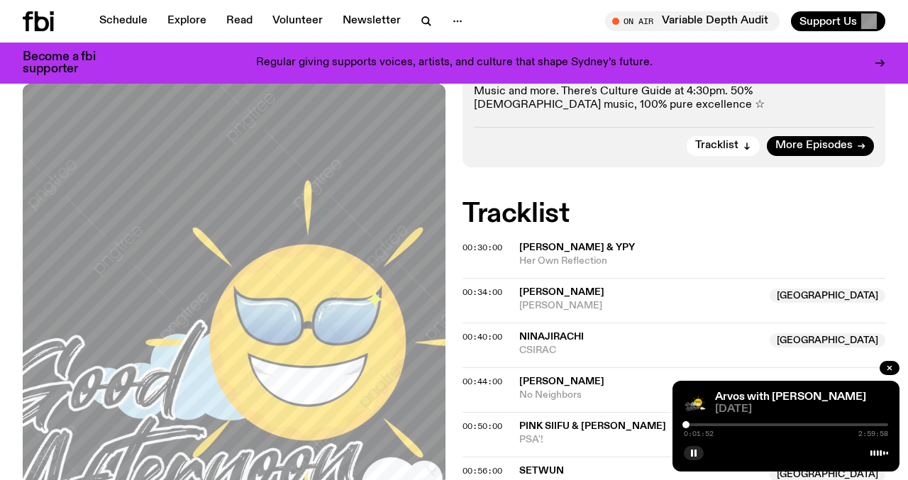
click at [686, 426] on div at bounding box center [686, 424] width 7 height 7
click at [688, 426] on div at bounding box center [687, 424] width 7 height 7
click at [692, 459] on button "button" at bounding box center [694, 453] width 20 height 14
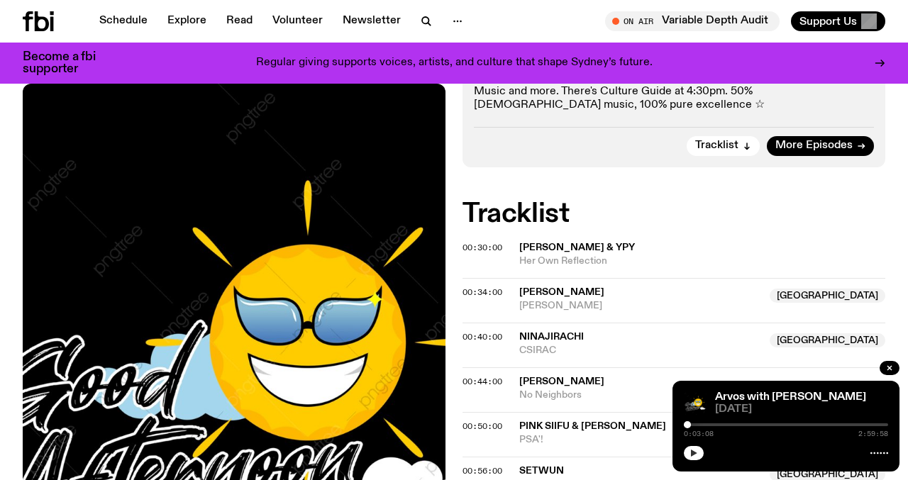
click at [692, 459] on button "button" at bounding box center [694, 453] width 20 height 14
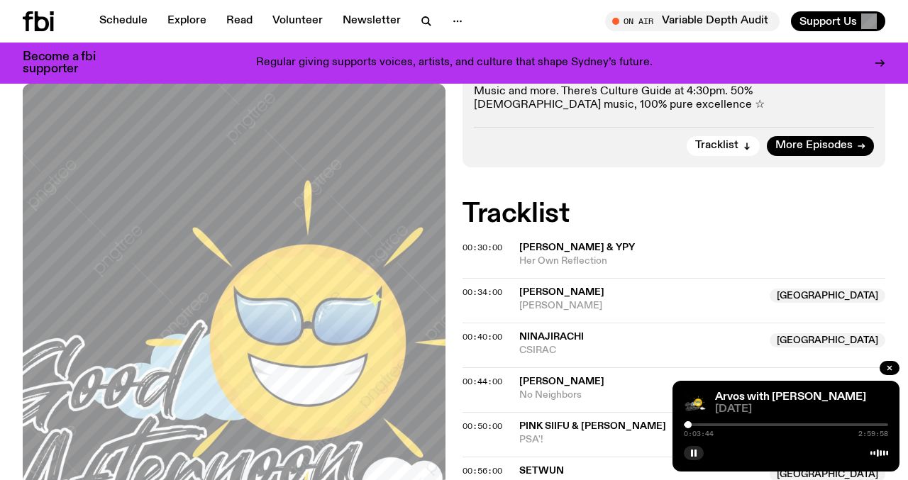
click at [688, 424] on div at bounding box center [688, 424] width 7 height 7
click at [690, 423] on div at bounding box center [690, 424] width 7 height 7
click at [692, 423] on div at bounding box center [691, 424] width 7 height 7
click at [697, 423] on div at bounding box center [696, 424] width 7 height 7
click at [695, 426] on div at bounding box center [694, 424] width 7 height 7
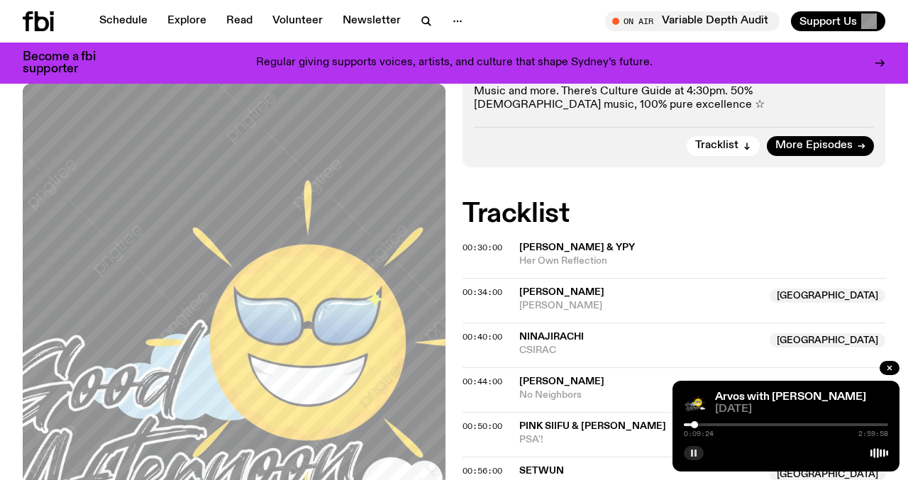
click at [690, 453] on icon "button" at bounding box center [694, 453] width 9 height 9
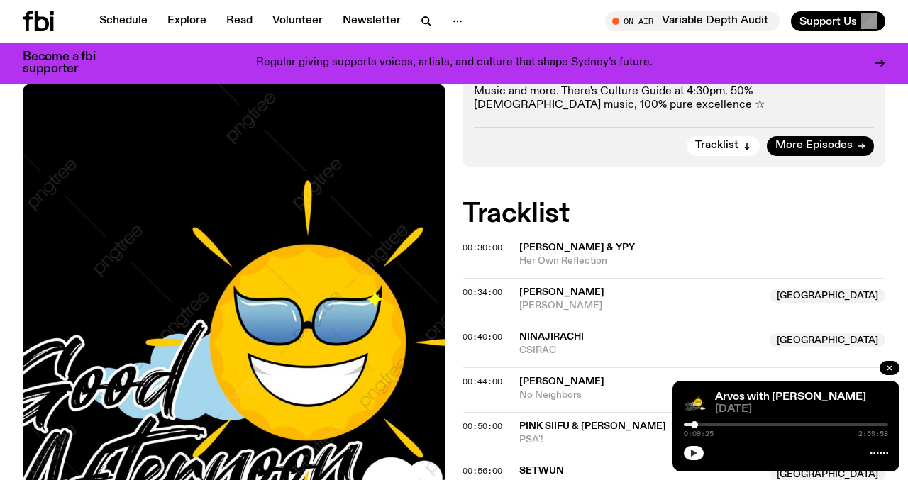
click at [697, 453] on icon "button" at bounding box center [694, 453] width 9 height 9
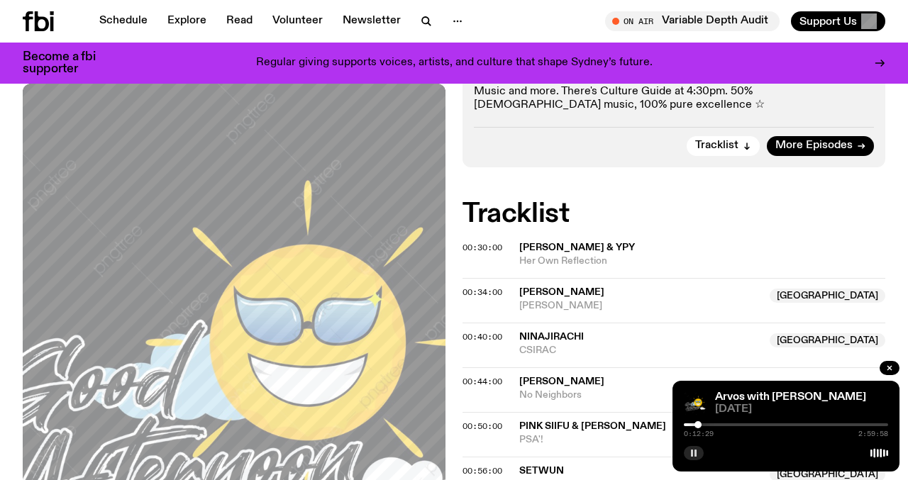
click at [698, 424] on div at bounding box center [698, 424] width 7 height 7
click at [700, 422] on div at bounding box center [700, 424] width 7 height 7
click at [702, 422] on div at bounding box center [702, 424] width 7 height 7
click at [690, 453] on icon "button" at bounding box center [694, 453] width 9 height 9
